Goal: Check status: Check status

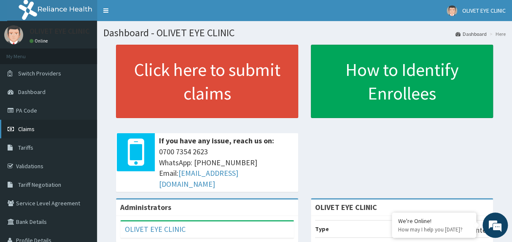
click at [27, 127] on span "Claims" at bounding box center [26, 129] width 16 height 8
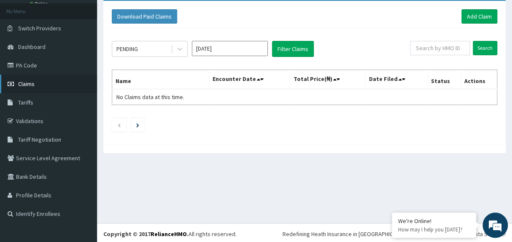
scroll to position [47, 0]
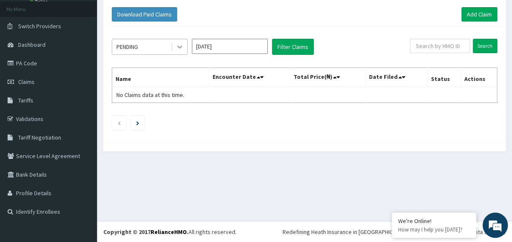
click at [181, 47] on icon at bounding box center [179, 47] width 8 height 8
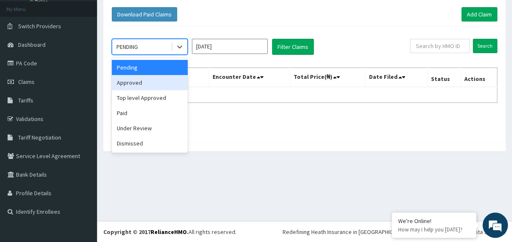
click at [149, 79] on div "Approved" at bounding box center [150, 82] width 76 height 15
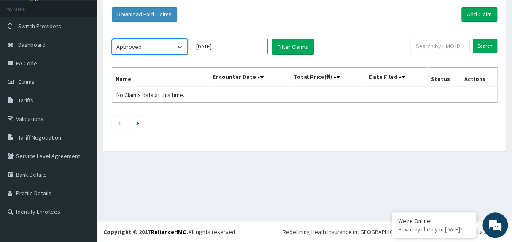
click at [258, 44] on input "Oct 2025" at bounding box center [230, 46] width 76 height 15
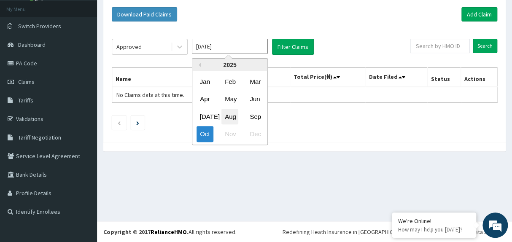
click at [232, 110] on div "Aug" at bounding box center [229, 117] width 17 height 16
type input "Aug 2025"
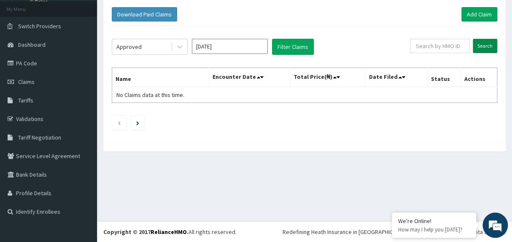
click at [480, 46] on input "Search" at bounding box center [485, 46] width 24 height 14
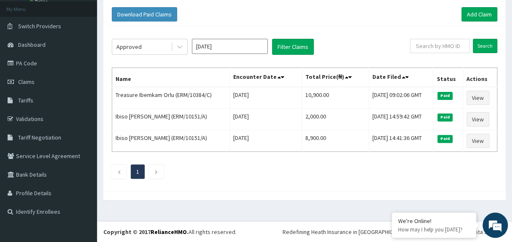
click at [284, 174] on ul "1" at bounding box center [304, 171] width 385 height 14
